Goal: Obtain resource: Obtain resource

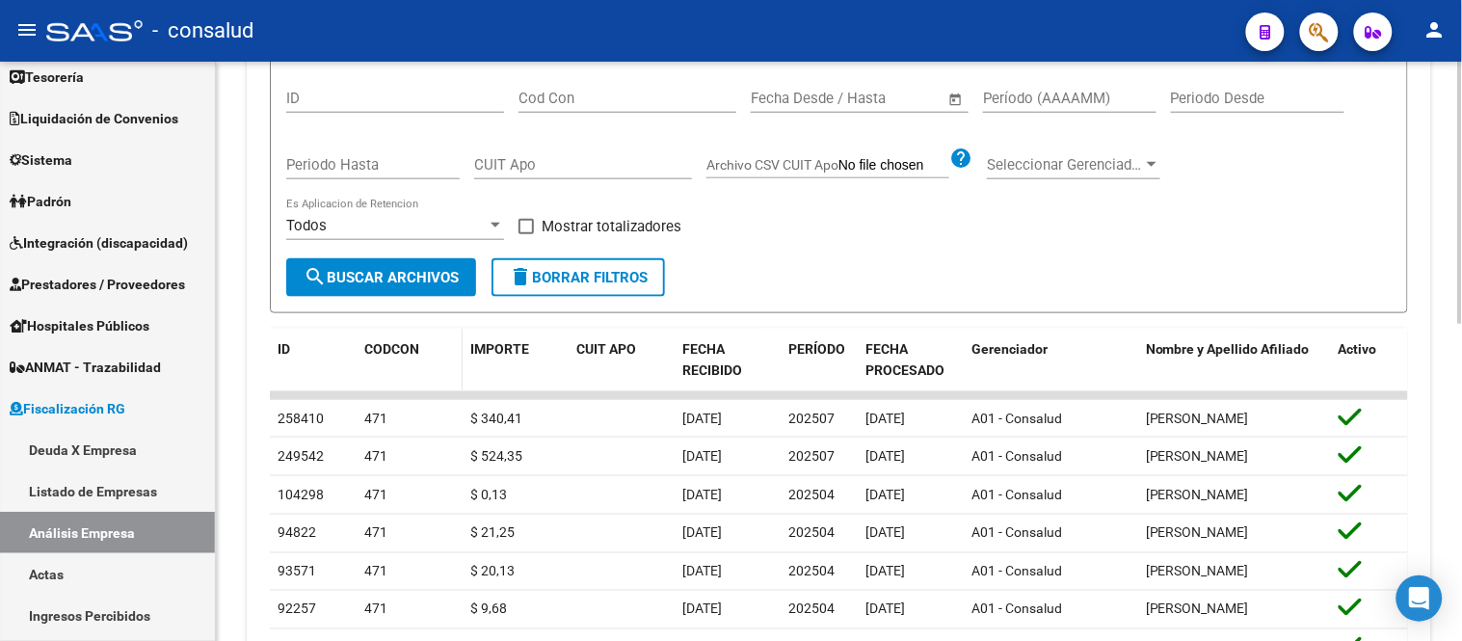
scroll to position [214, 0]
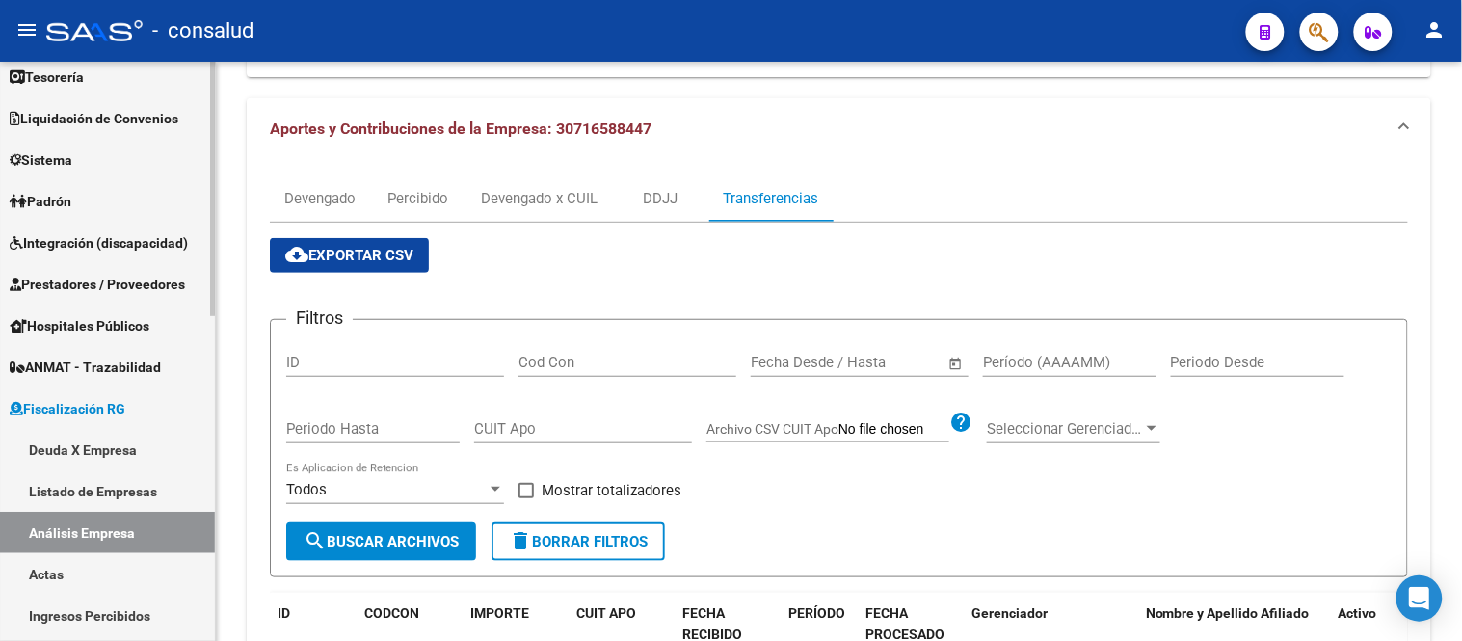
click at [75, 487] on link "Listado de Empresas" at bounding box center [107, 490] width 215 height 41
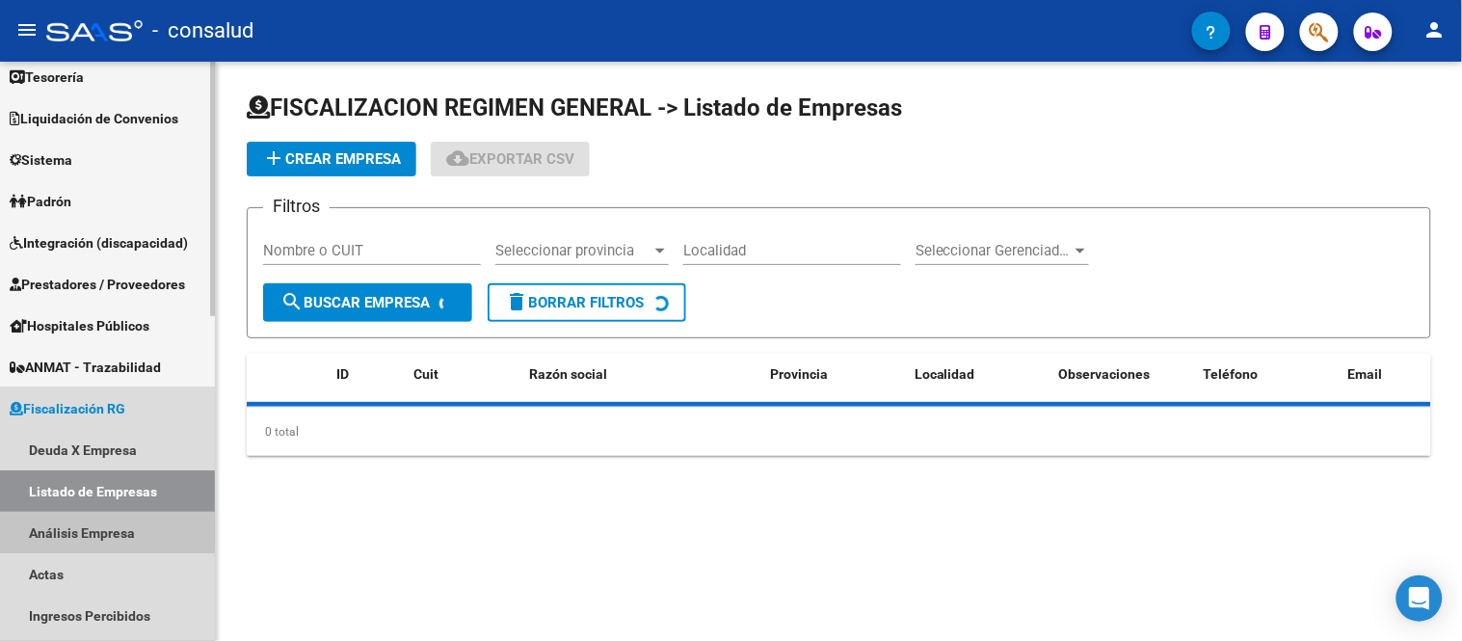
click at [82, 528] on link "Análisis Empresa" at bounding box center [107, 532] width 215 height 41
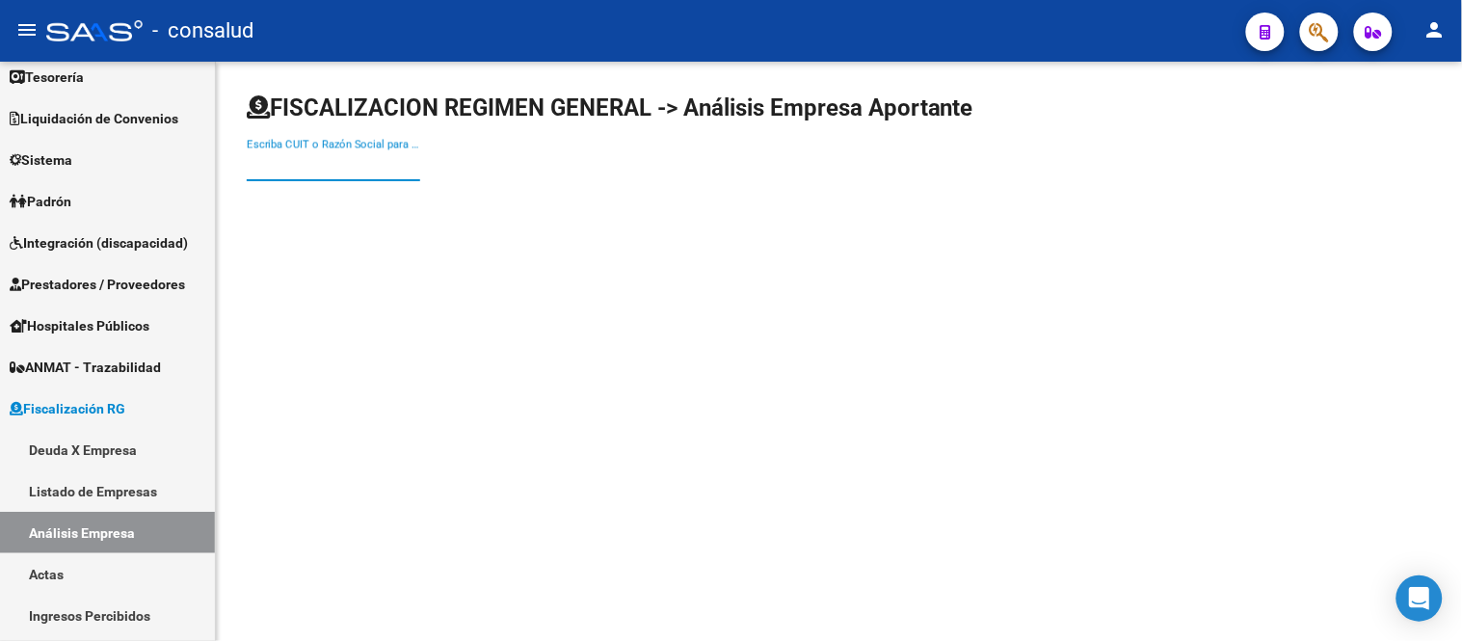
click at [285, 157] on input "Escriba CUIT o Razón Social para buscar" at bounding box center [333, 165] width 173 height 17
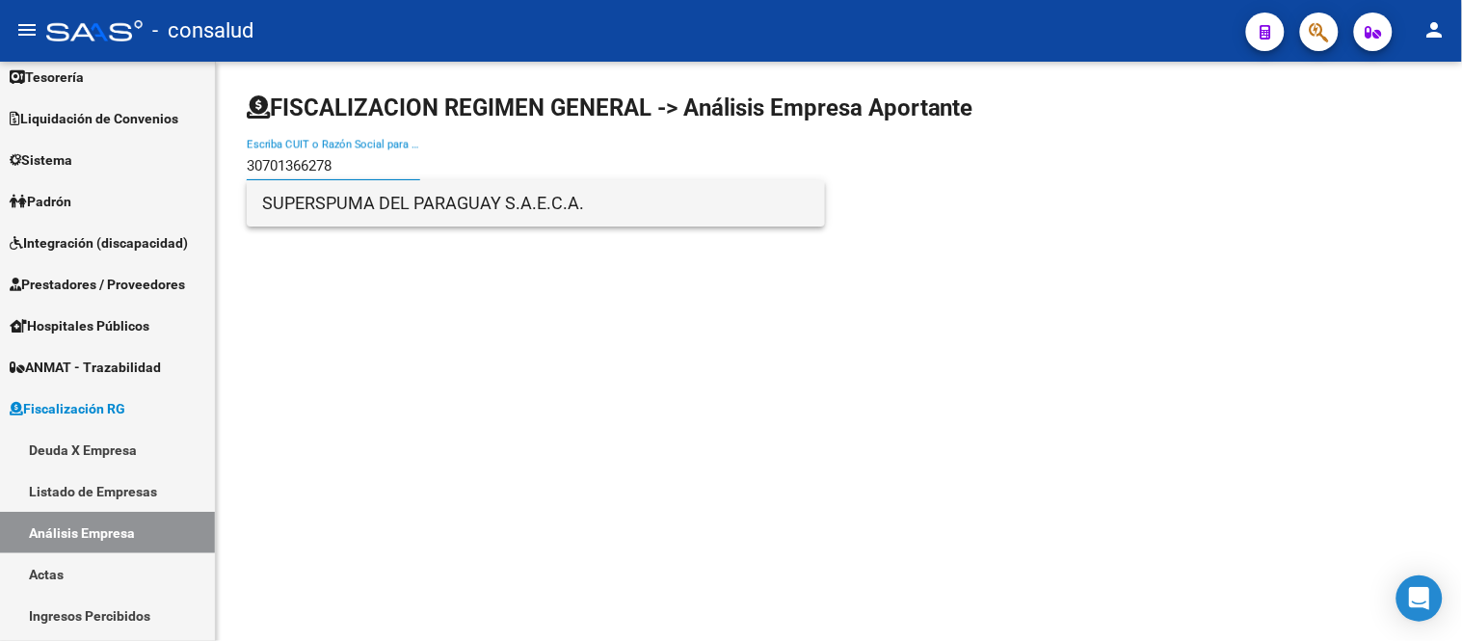
type input "30701366278"
click at [425, 210] on span "SUPERSPUMA DEL PARAGUAY S.A.E.C.A." at bounding box center [535, 203] width 547 height 46
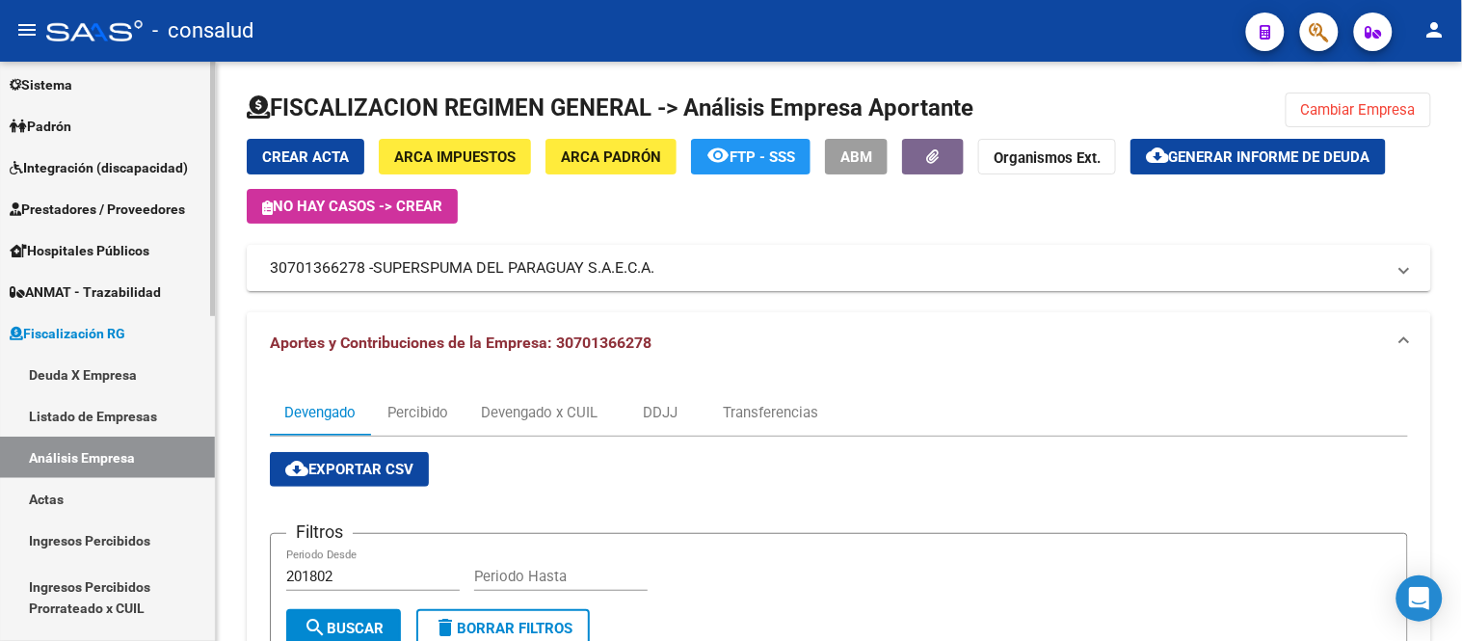
scroll to position [245, 0]
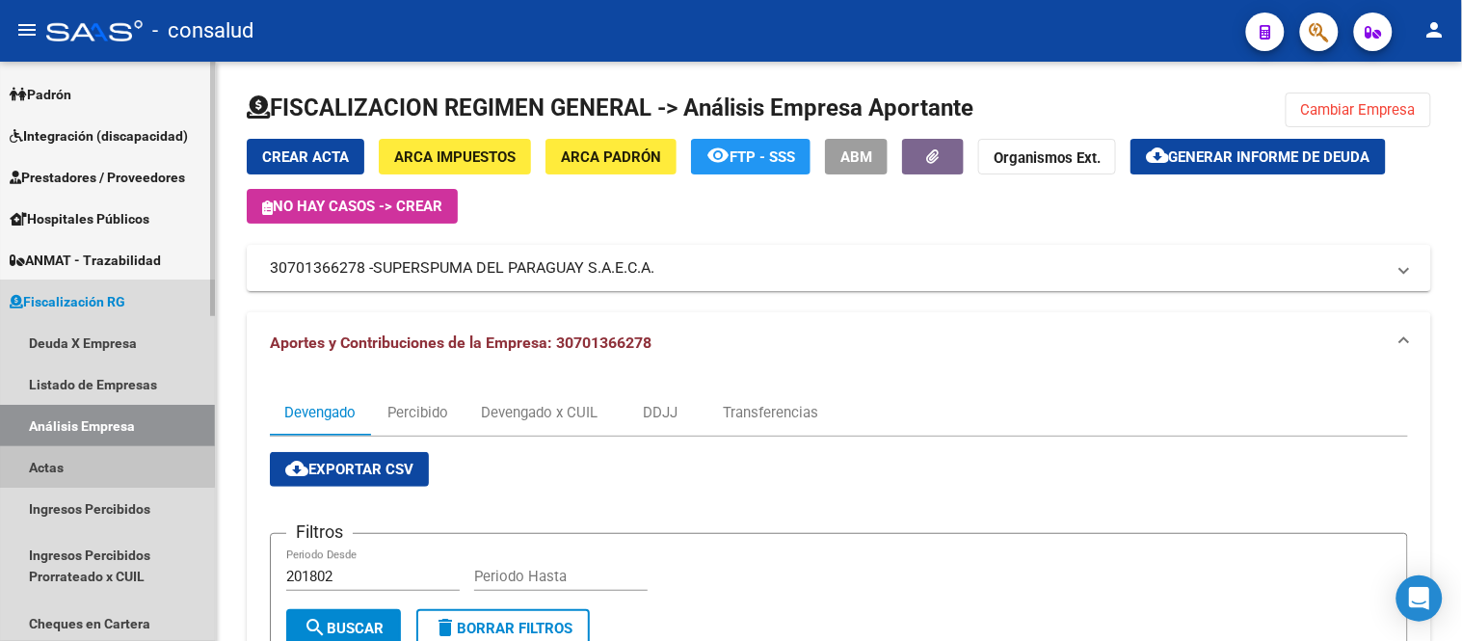
click at [58, 464] on link "Actas" at bounding box center [107, 466] width 215 height 41
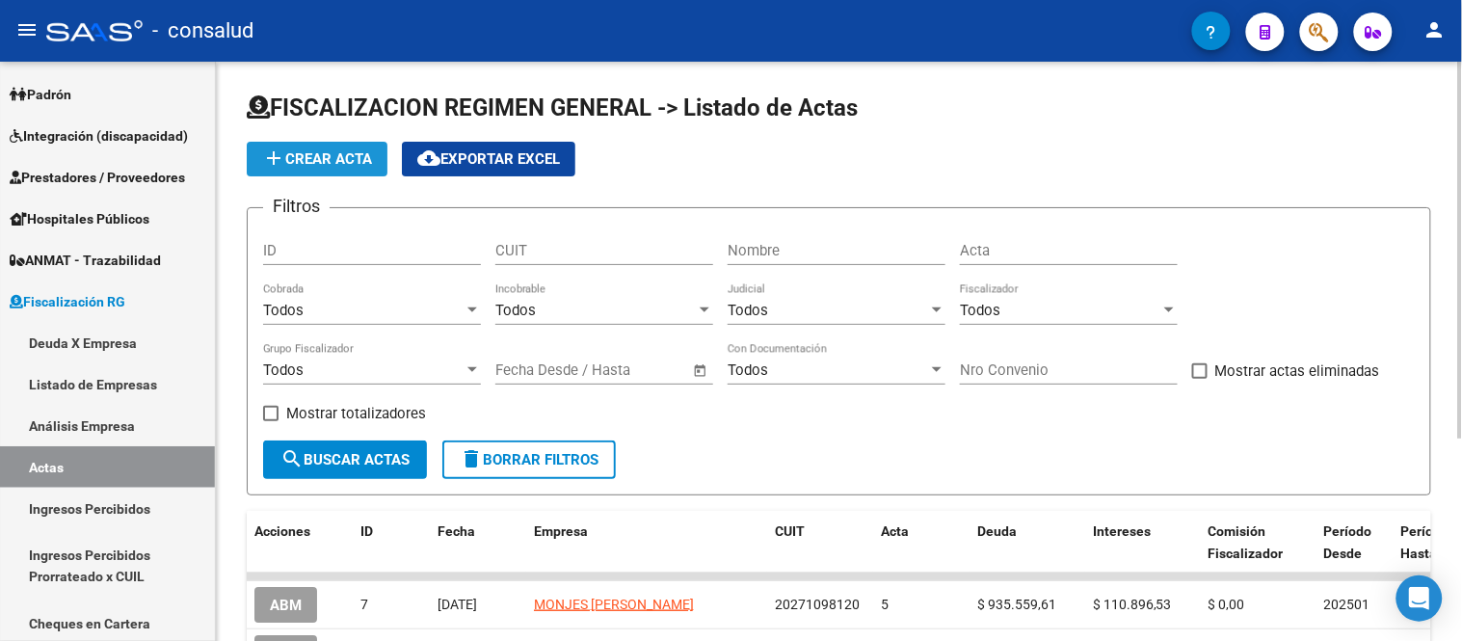
click at [300, 159] on span "add Crear Acta" at bounding box center [317, 158] width 110 height 17
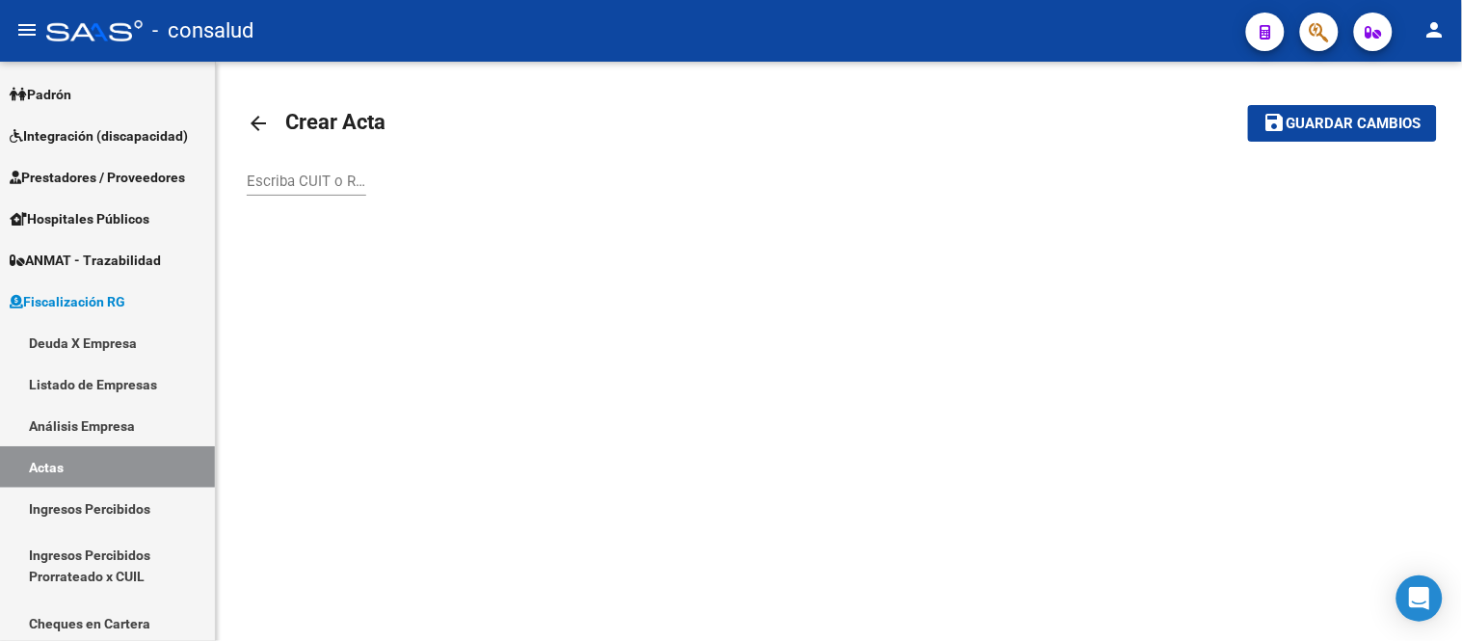
click at [255, 180] on input "Escriba CUIT o Razón Social para buscar" at bounding box center [307, 181] width 120 height 17
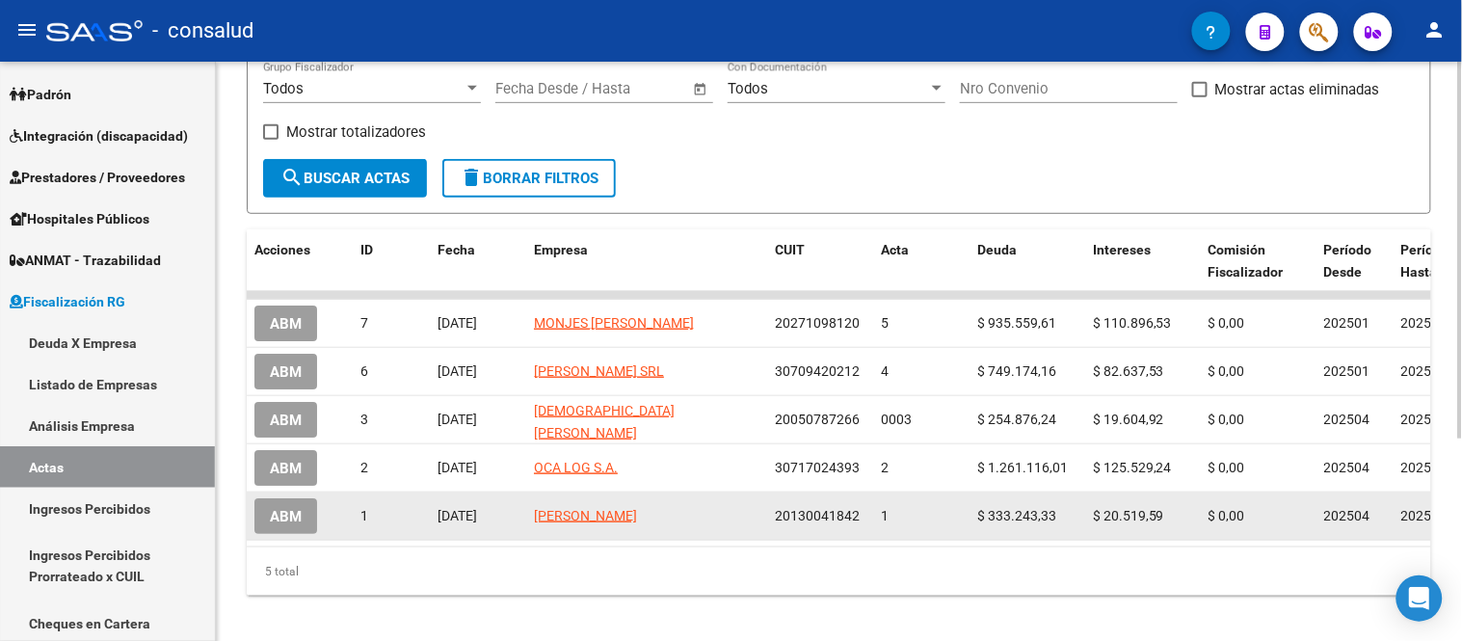
scroll to position [313, 0]
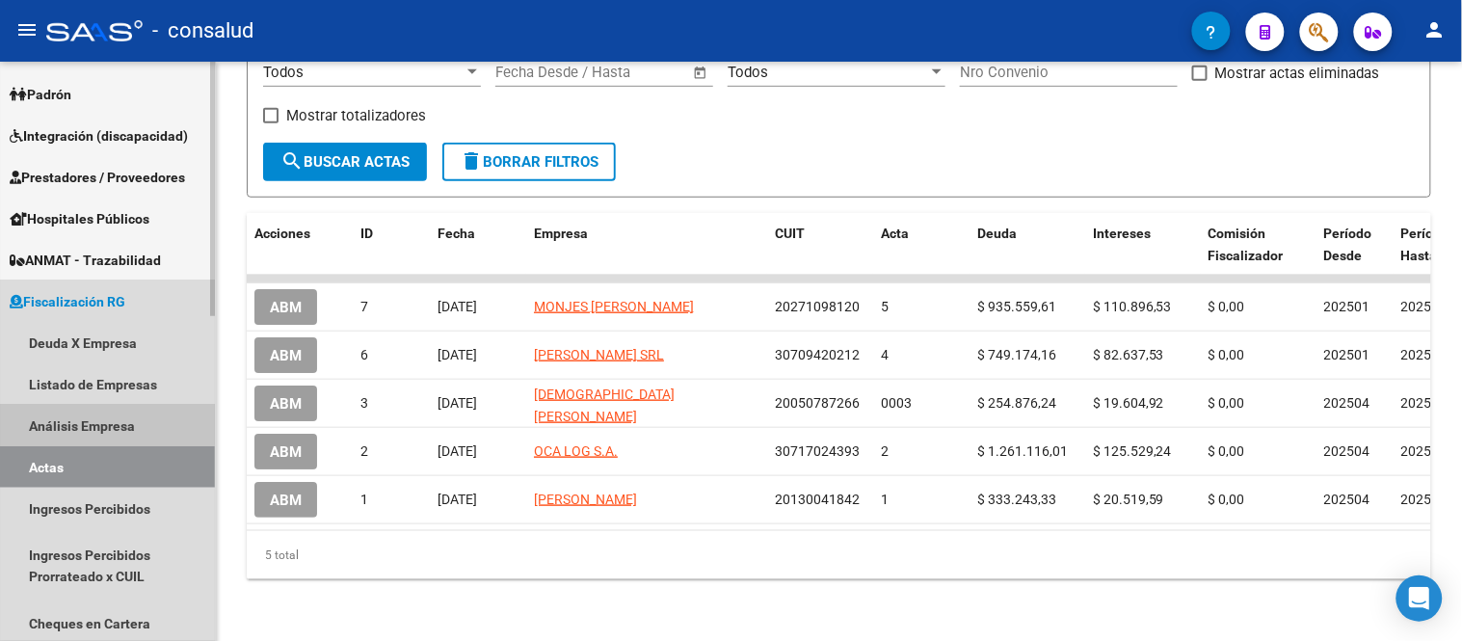
click at [90, 414] on link "Análisis Empresa" at bounding box center [107, 425] width 215 height 41
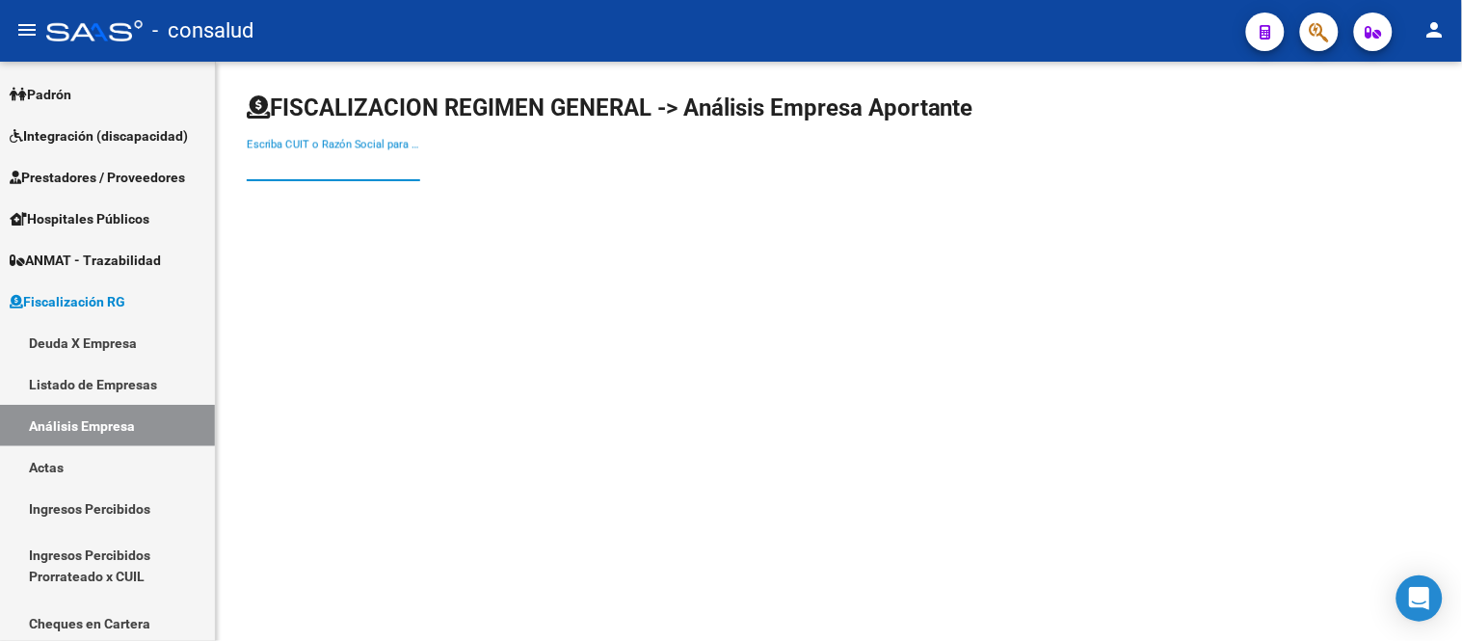
click at [272, 160] on input "Escriba CUIT o Razón Social para buscar" at bounding box center [333, 165] width 173 height 17
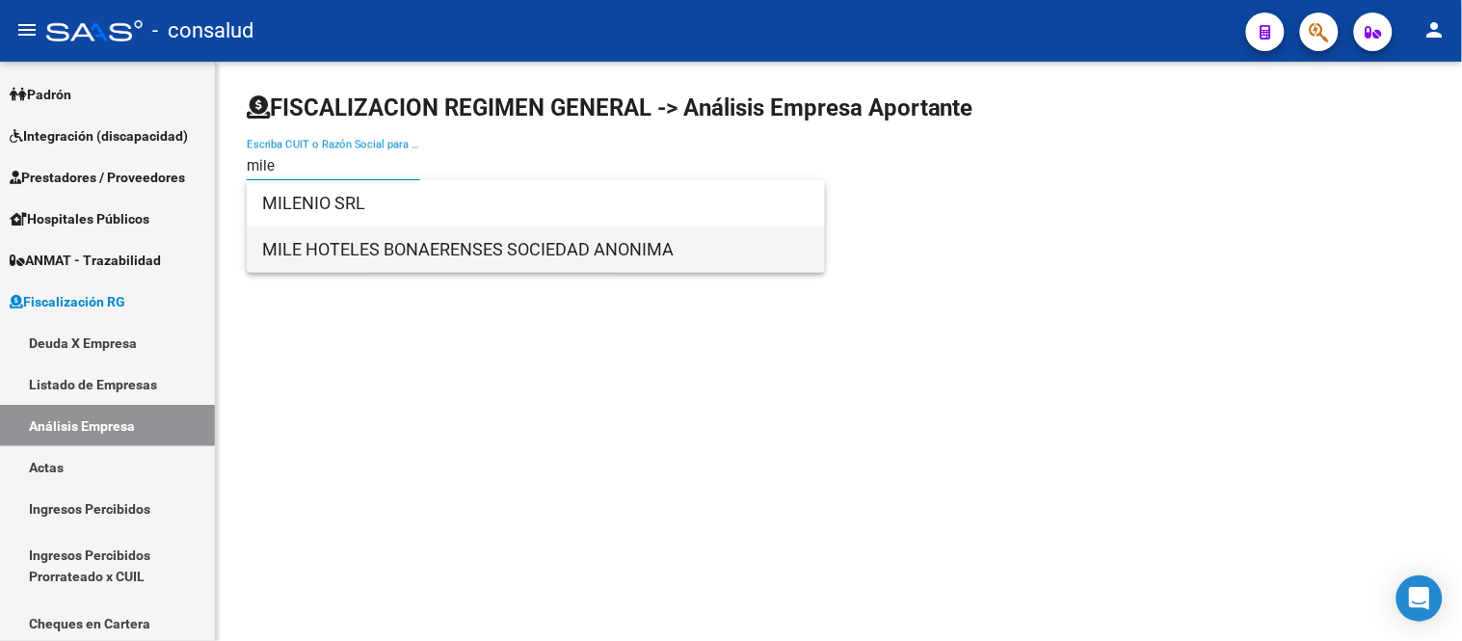
type input "mile"
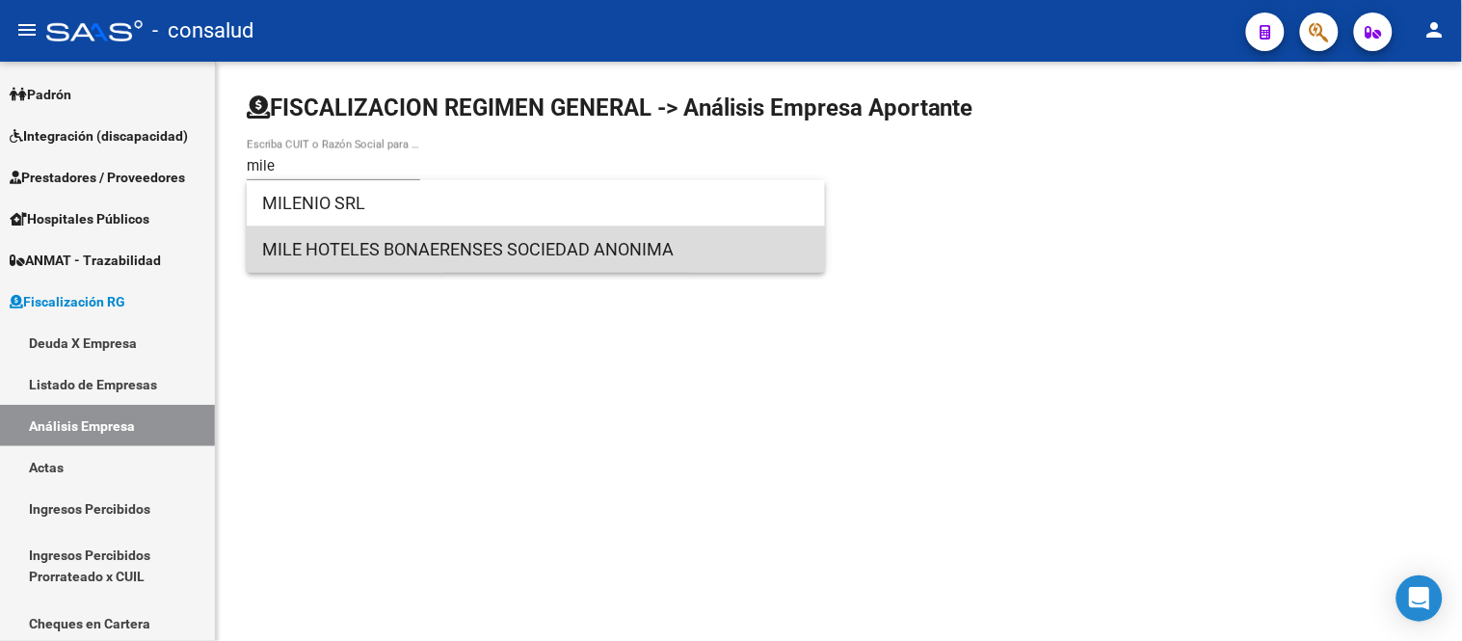
click at [390, 245] on span "MILE HOTELES BONAERENSES SOCIEDAD ANONIMA" at bounding box center [535, 249] width 547 height 46
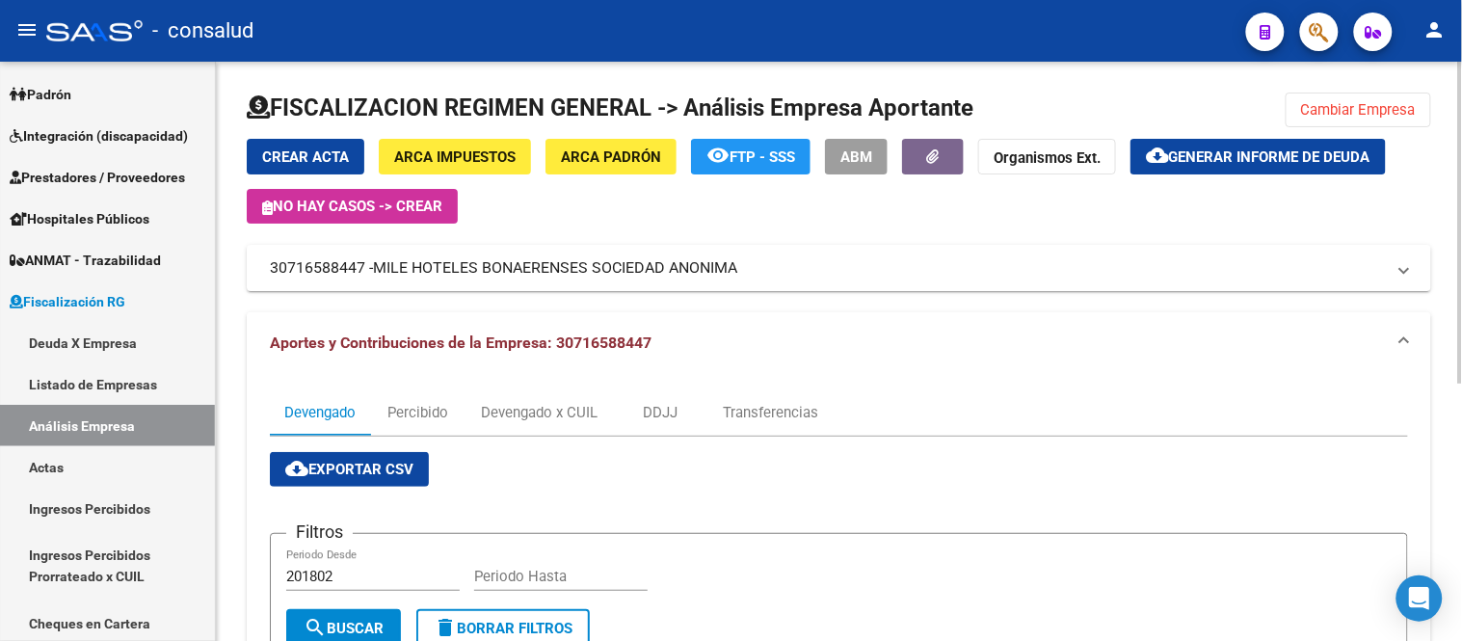
click at [1294, 159] on span "Generar informe de deuda" at bounding box center [1269, 156] width 201 height 17
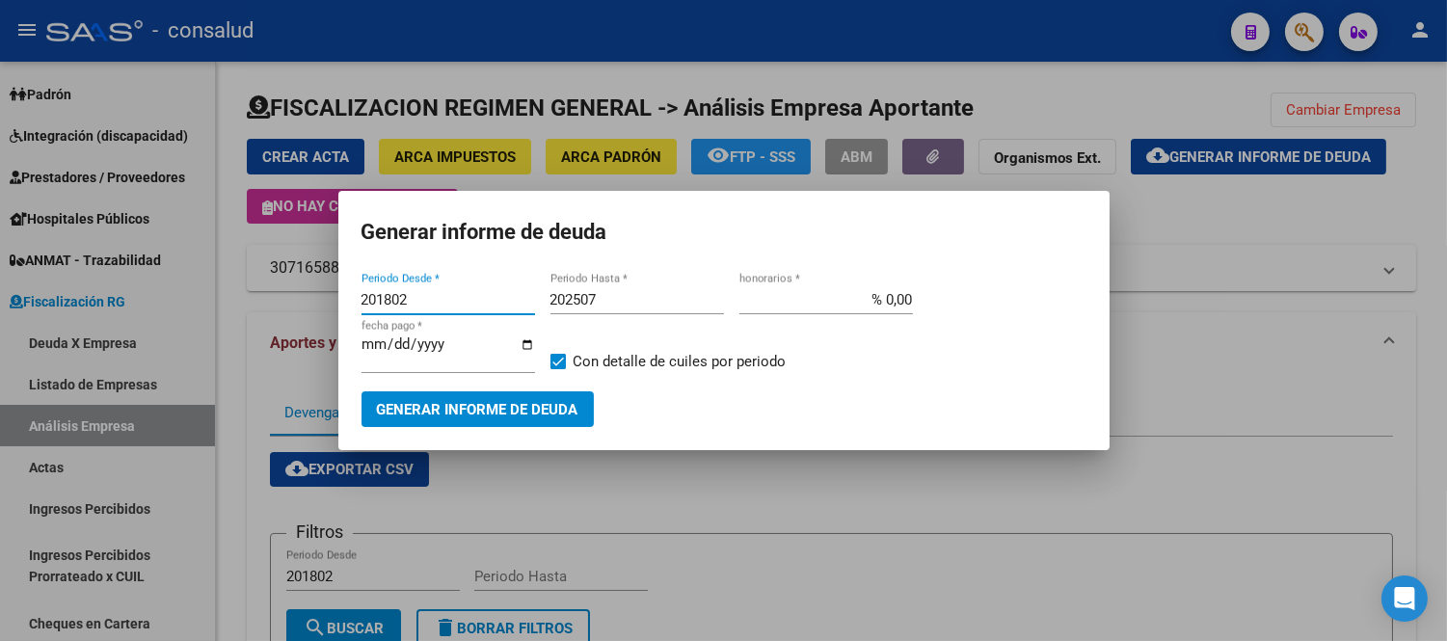
drag, startPoint x: 417, startPoint y: 302, endPoint x: 247, endPoint y: 300, distance: 170.6
click at [247, 300] on div "Generar informe de deuda 201802 Periodo Desde * 202507 Periodo Hasta * % 0,00 h…" at bounding box center [723, 320] width 1447 height 641
type input "202504"
type input "202508"
type input "% 10,00"
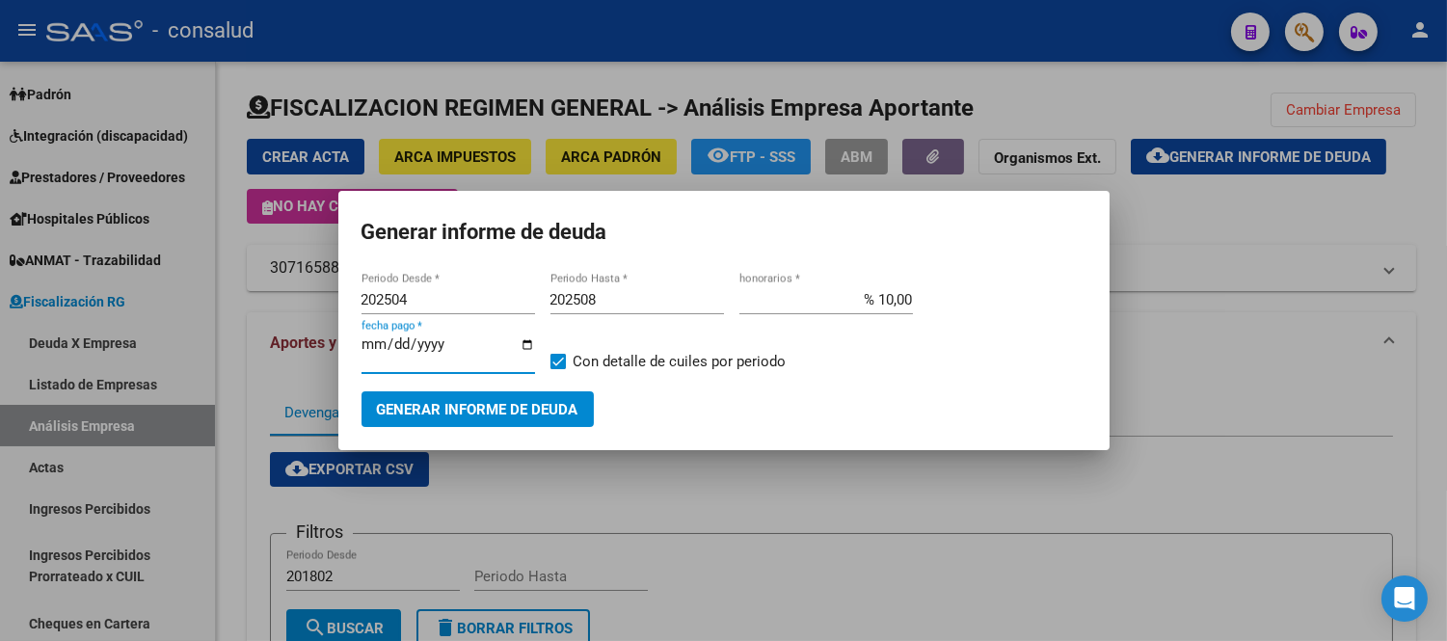
click at [490, 403] on span "Generar informe de deuda" at bounding box center [477, 409] width 201 height 17
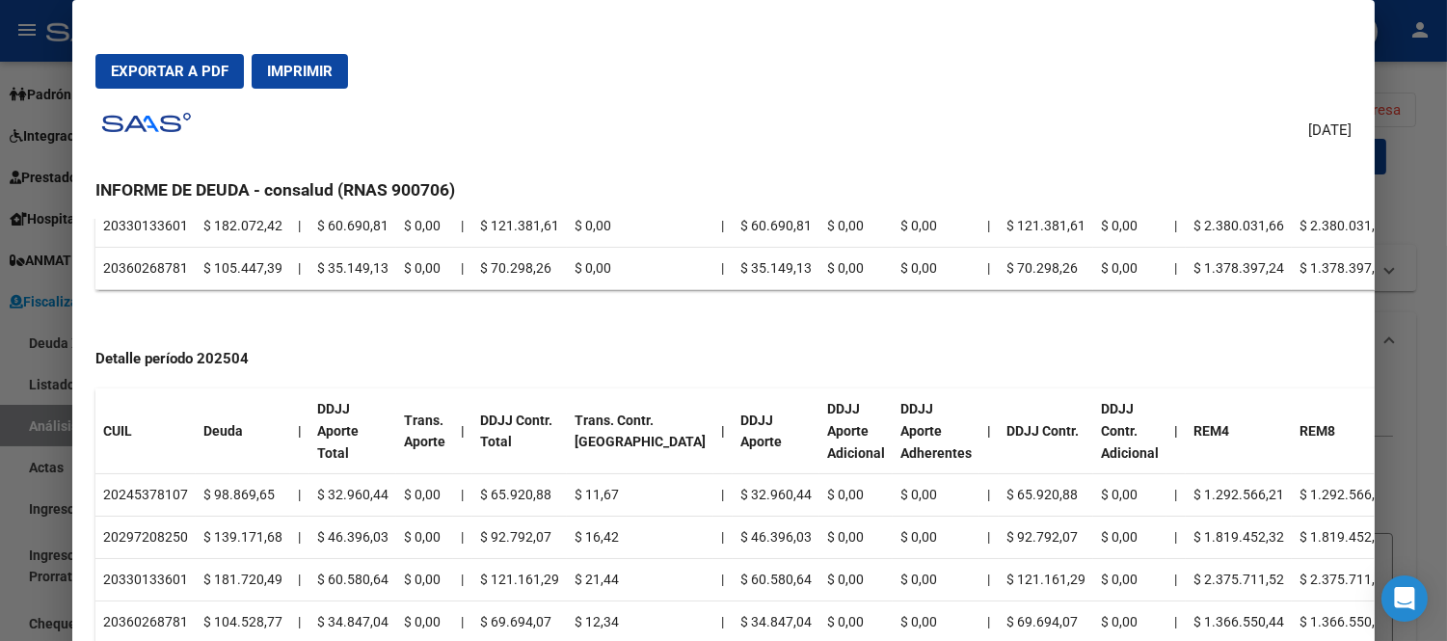
scroll to position [1803, 0]
click at [165, 68] on span "Exportar a PDF" at bounding box center [170, 71] width 118 height 17
